Goal: Task Accomplishment & Management: Complete application form

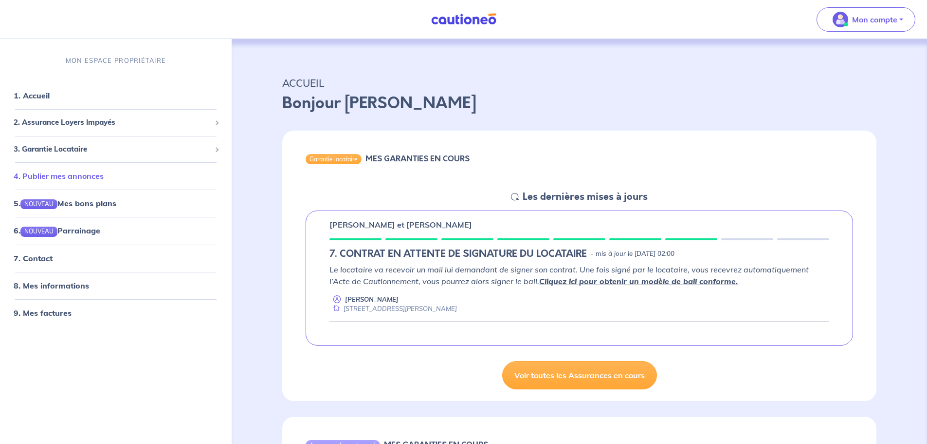
click at [104, 176] on link "4. Publier mes annonces" at bounding box center [59, 176] width 90 height 10
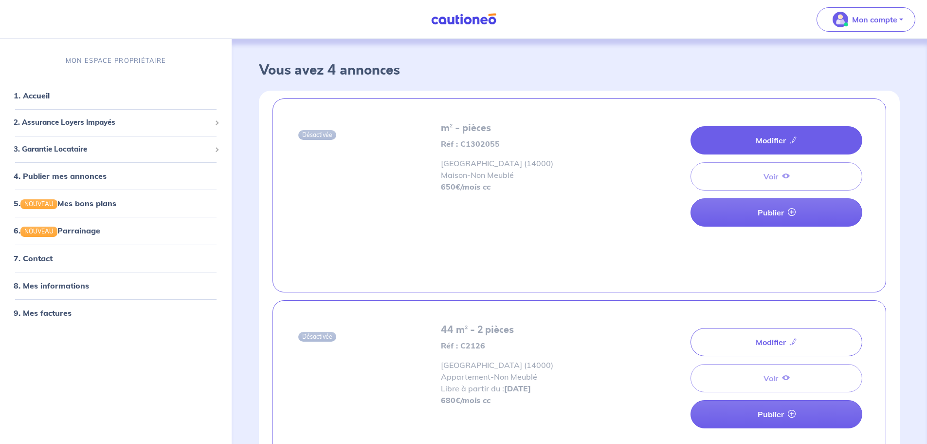
click at [777, 141] on link "Modifier" at bounding box center [777, 140] width 172 height 28
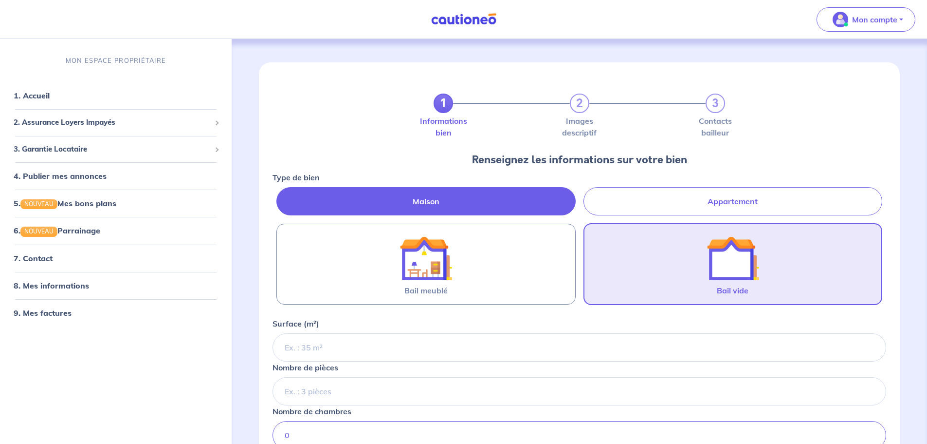
click at [651, 198] on label "Appartement" at bounding box center [733, 201] width 299 height 28
click at [279, 193] on input "Appartement" at bounding box center [276, 190] width 6 height 6
radio input "true"
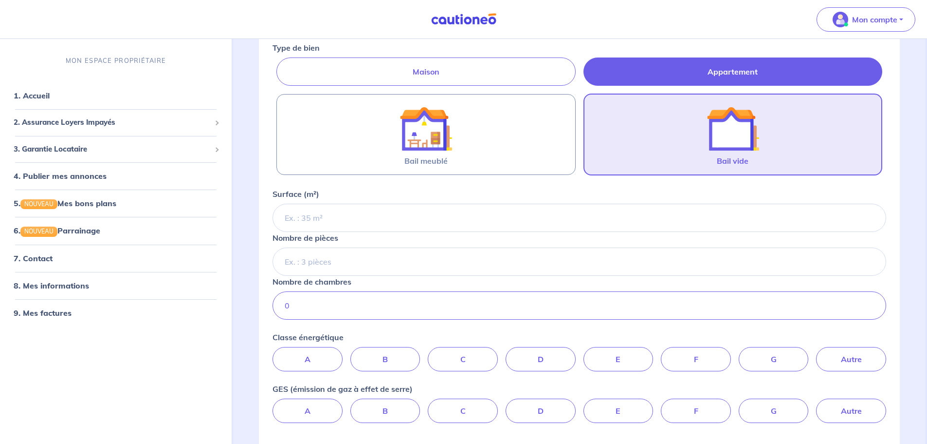
scroll to position [133, 0]
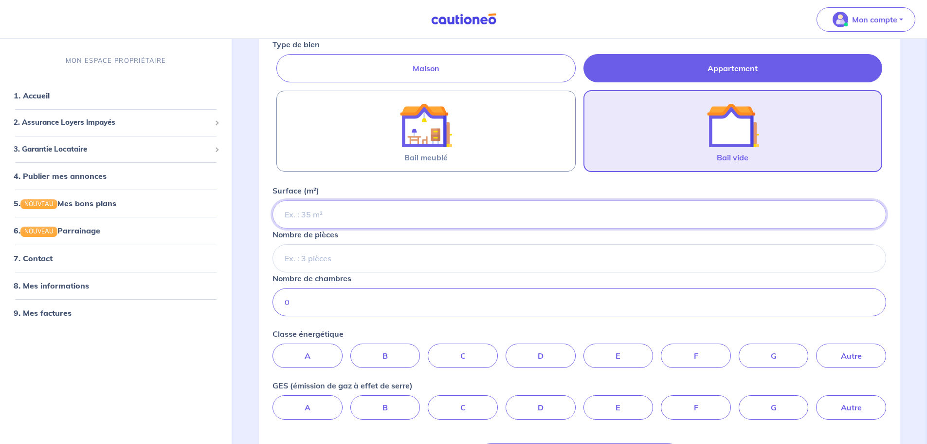
click at [357, 218] on input "Surface (m²)" at bounding box center [580, 214] width 614 height 28
type input "44"
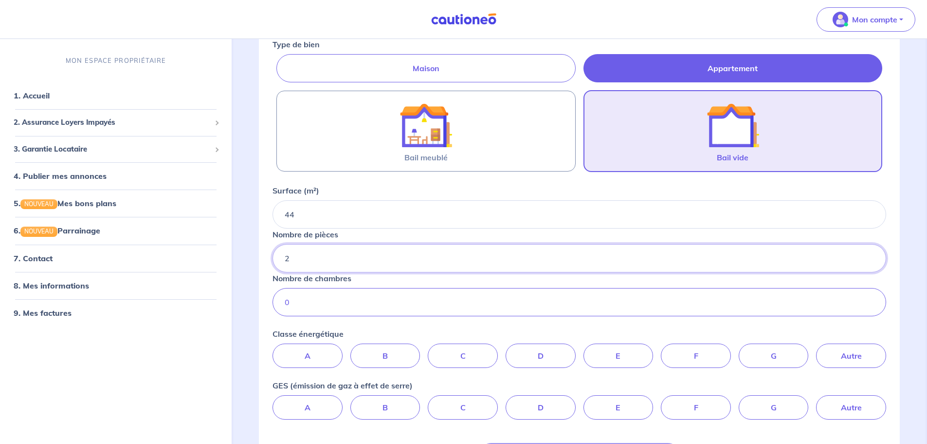
type input "2"
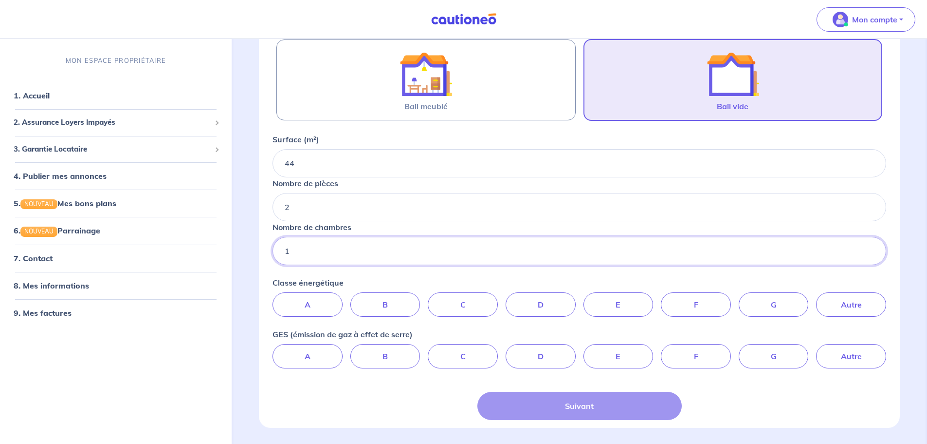
type input "1"
click at [386, 302] on label "B" at bounding box center [386, 304] width 70 height 24
click at [576, 298] on input "B" at bounding box center [579, 295] width 6 height 6
radio input "true"
click at [320, 354] on label "A" at bounding box center [308, 356] width 70 height 24
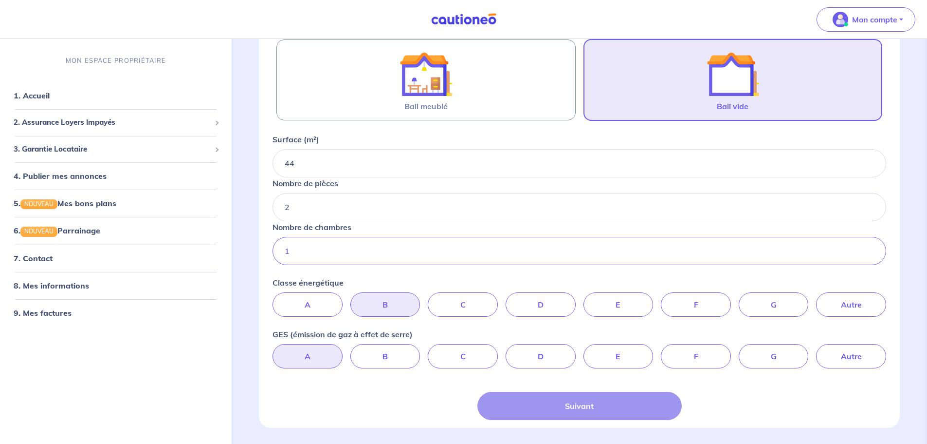
click at [576, 350] on input "A" at bounding box center [579, 347] width 6 height 6
radio input "true"
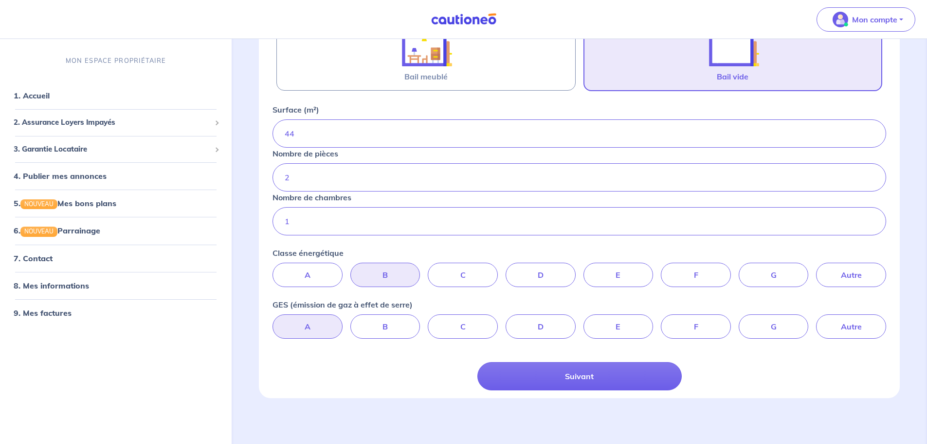
scroll to position [215, 0]
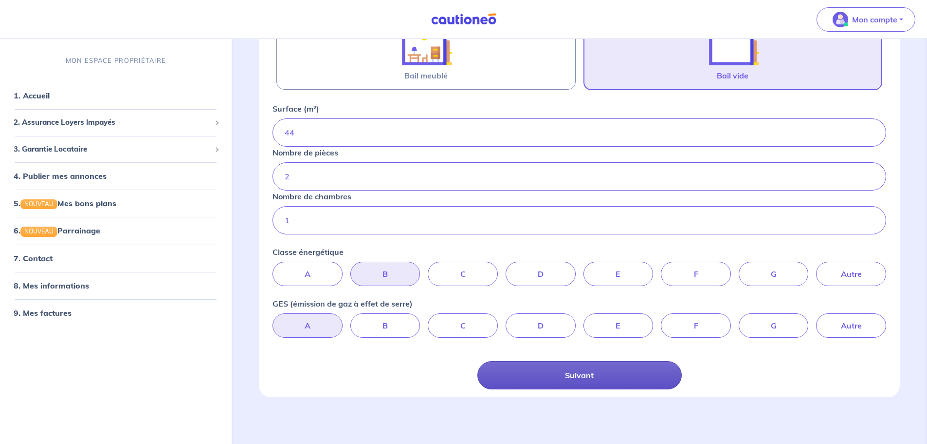
click at [502, 375] on button "Suivant" at bounding box center [580, 375] width 204 height 28
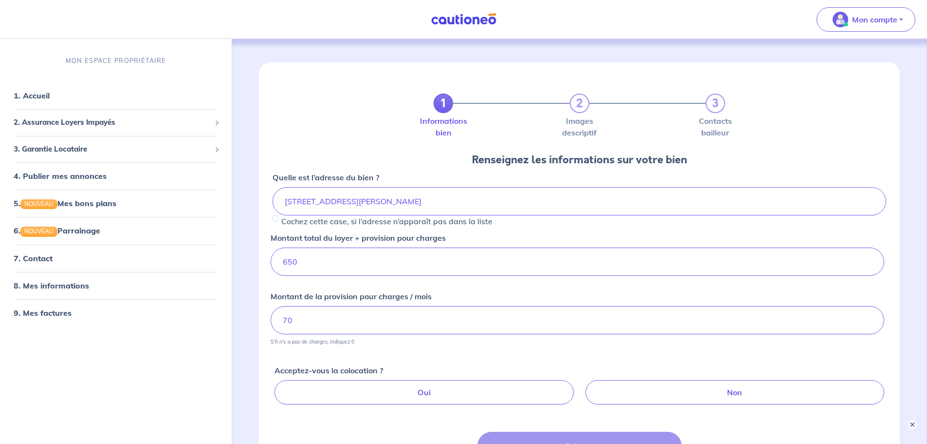
click at [449, 240] on div "Montant total du loyer + provision pour charges 650" at bounding box center [578, 259] width 614 height 55
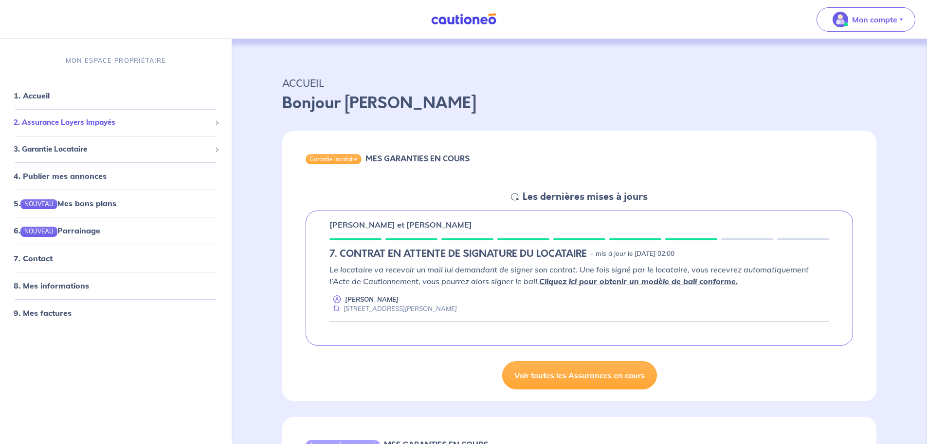
click at [56, 120] on span "2. Assurance Loyers Impayés" at bounding box center [112, 122] width 197 height 11
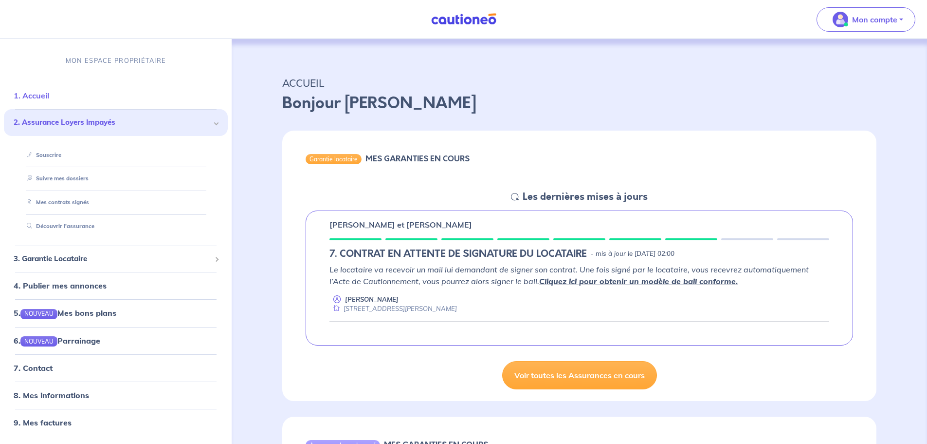
click at [45, 95] on link "1. Accueil" at bounding box center [32, 96] width 36 height 10
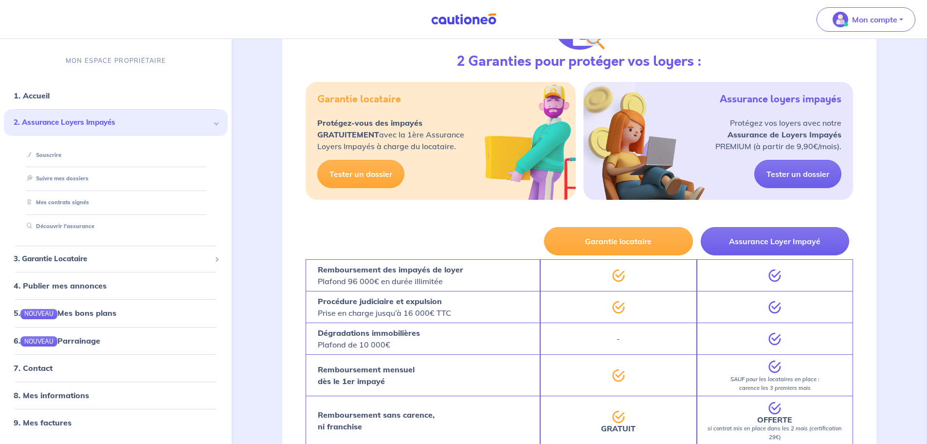
scroll to position [717, 0]
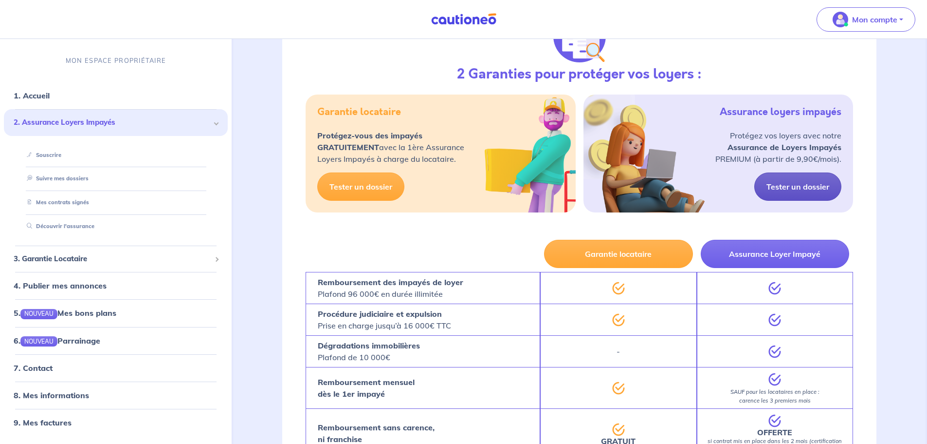
click at [790, 193] on link "Tester un dossier" at bounding box center [798, 186] width 87 height 28
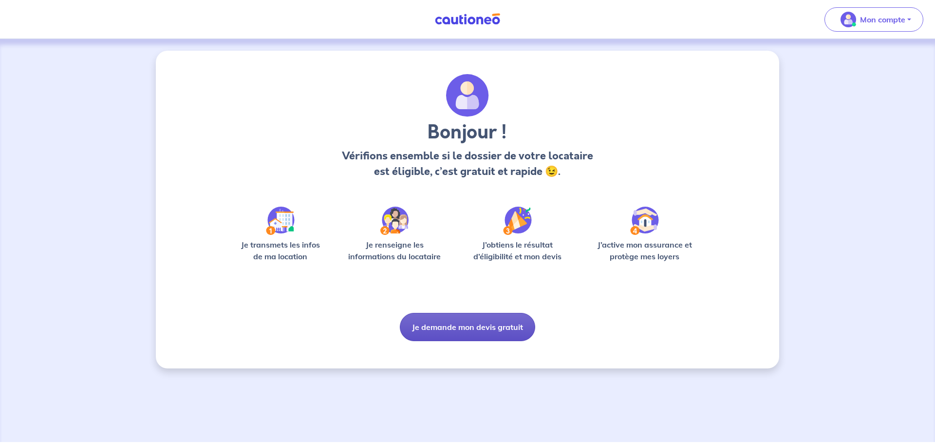
click at [468, 329] on button "Je demande mon devis gratuit" at bounding box center [467, 327] width 135 height 28
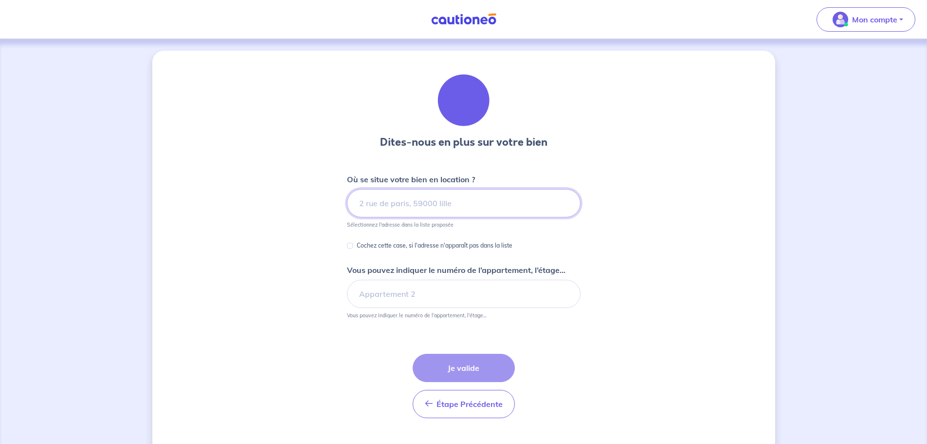
scroll to position [21, 0]
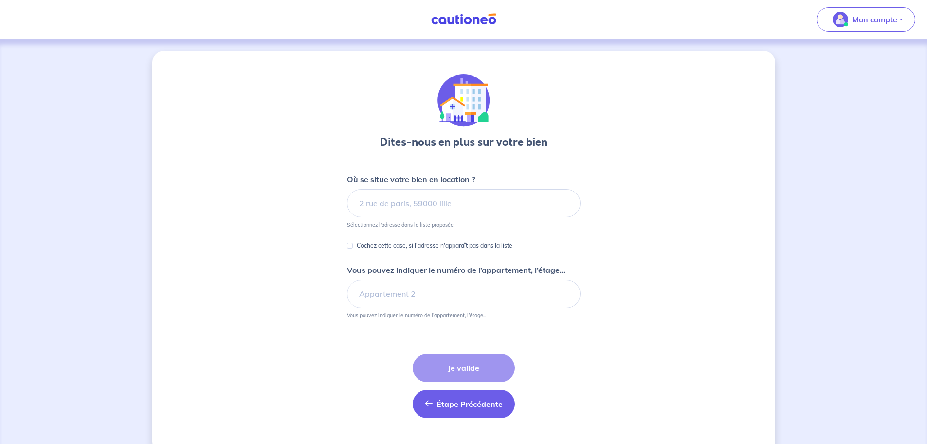
click at [457, 399] on span "Étape Précédente" at bounding box center [470, 404] width 66 height 10
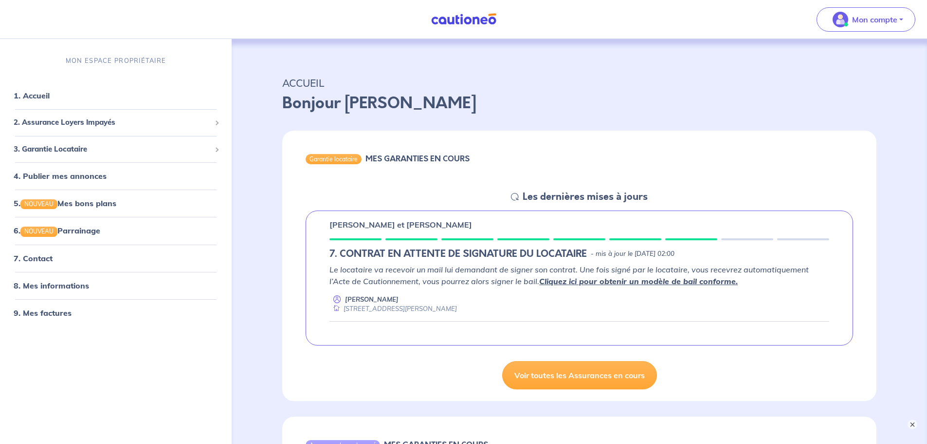
click at [455, 15] on img at bounding box center [463, 19] width 73 height 12
